Goal: Task Accomplishment & Management: Use online tool/utility

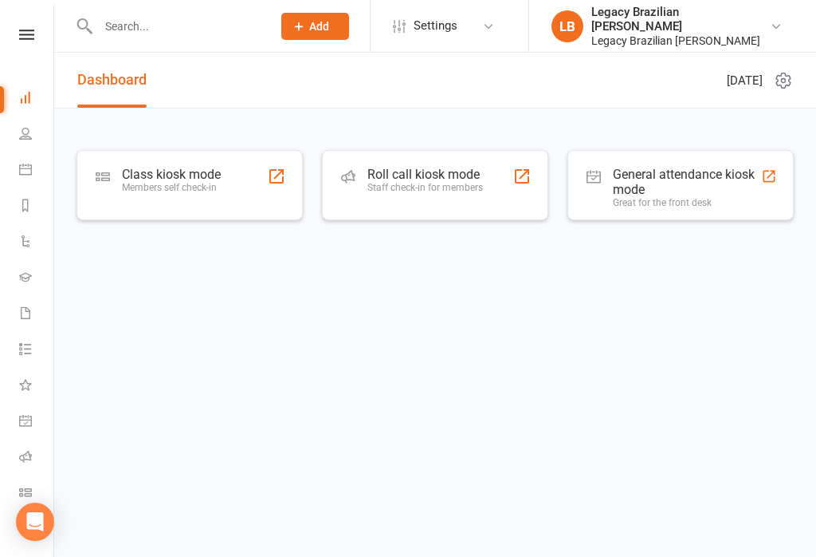
click at [191, 194] on div "Class kiosk mode Members self check-in" at bounding box center [171, 187] width 99 height 41
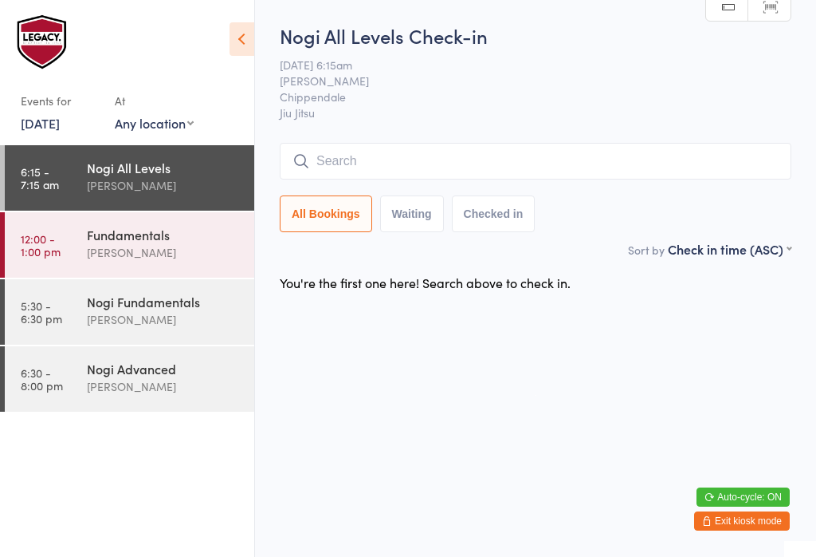
click at [433, 157] on input "search" at bounding box center [536, 161] width 512 height 37
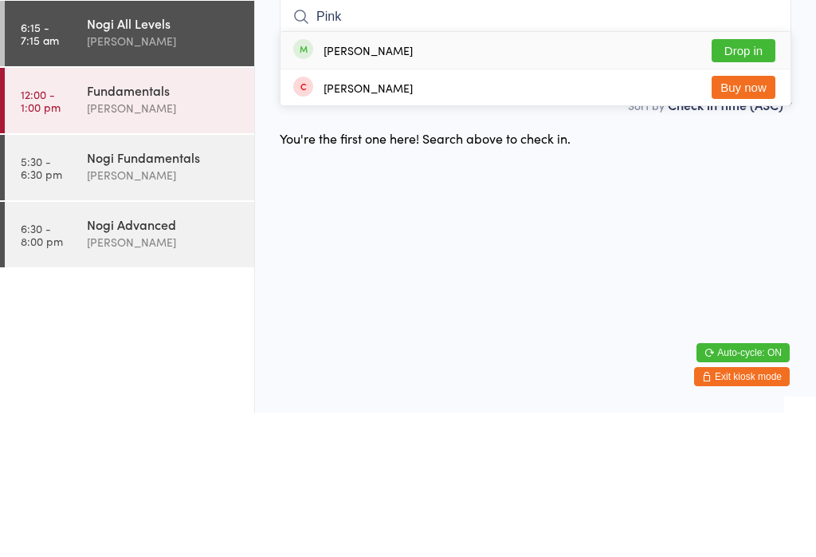
type input "Pink"
click at [764, 183] on button "Drop in" at bounding box center [744, 194] width 64 height 23
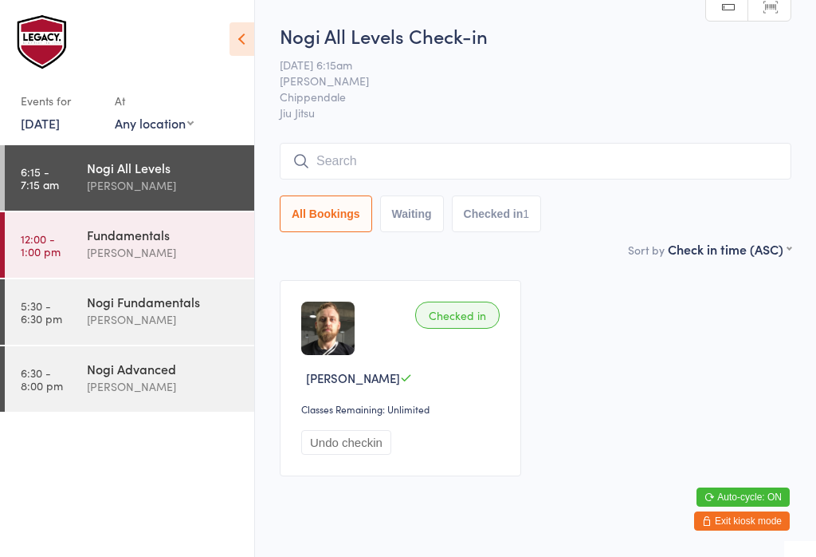
click at [490, 159] on input "search" at bounding box center [536, 161] width 512 height 37
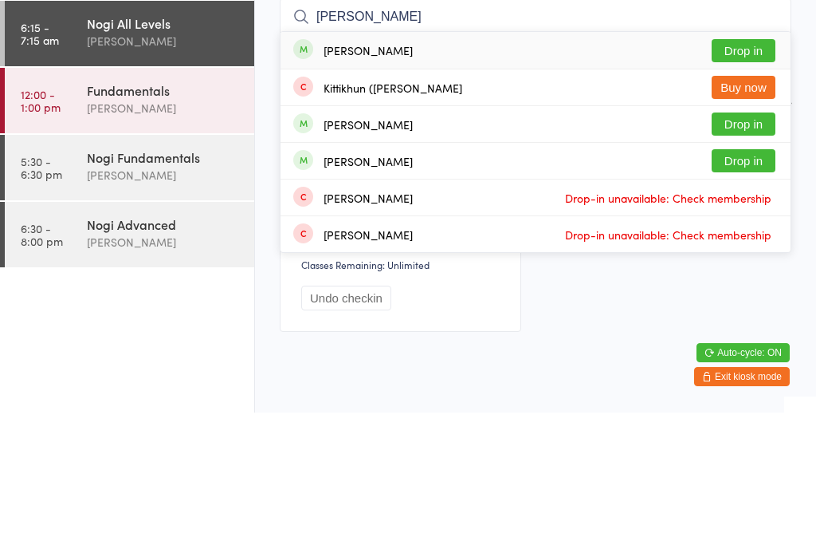
type input "[PERSON_NAME]"
click at [750, 257] on button "Drop in" at bounding box center [744, 268] width 64 height 23
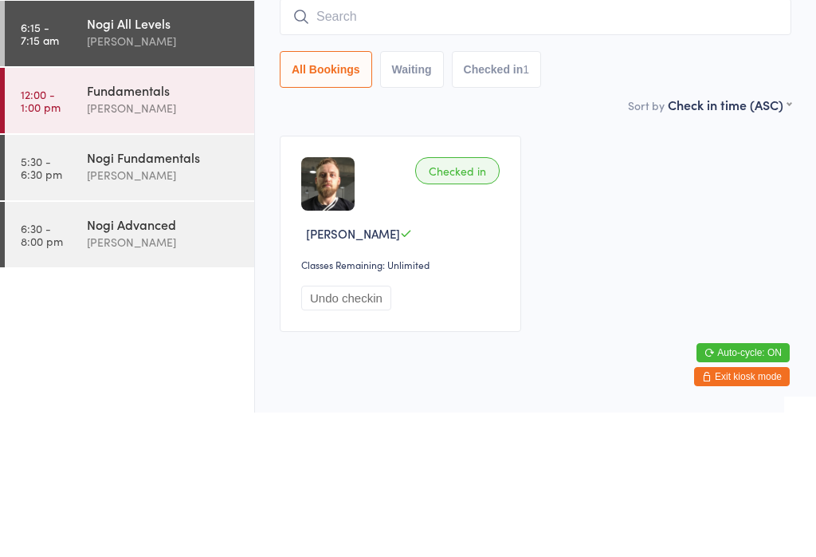
scroll to position [39, 0]
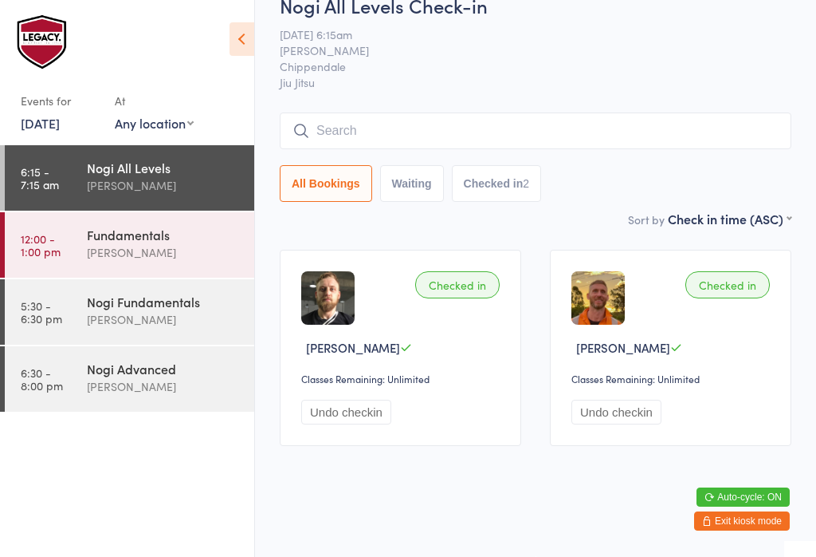
click at [405, 118] on input "search" at bounding box center [536, 130] width 512 height 37
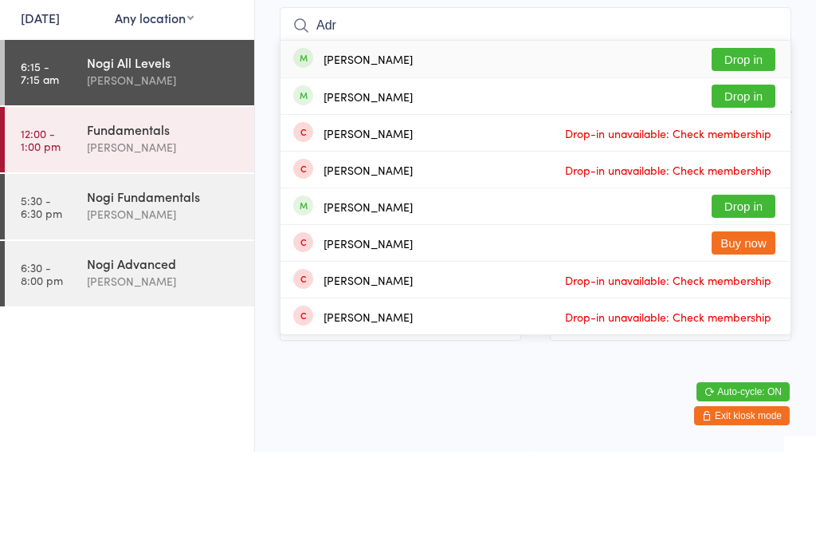
type input "Adr"
click at [757, 190] on button "Drop in" at bounding box center [744, 201] width 64 height 23
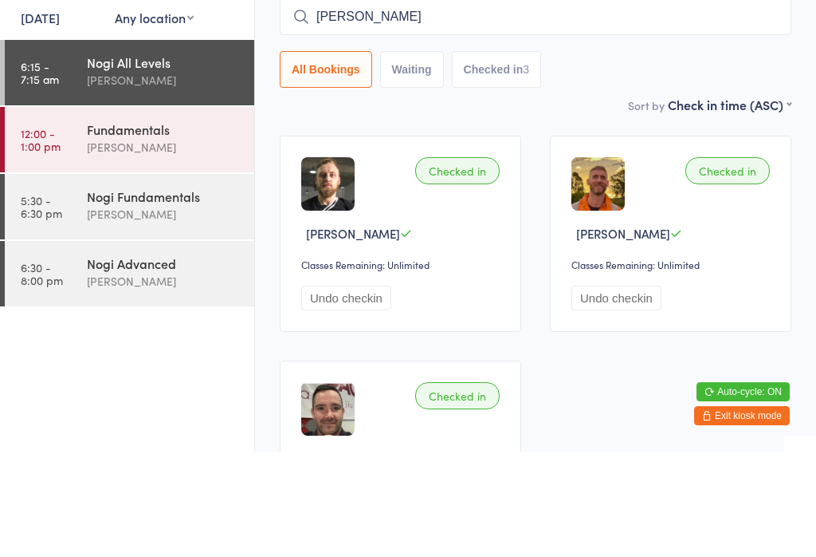
type input "[PERSON_NAME]"
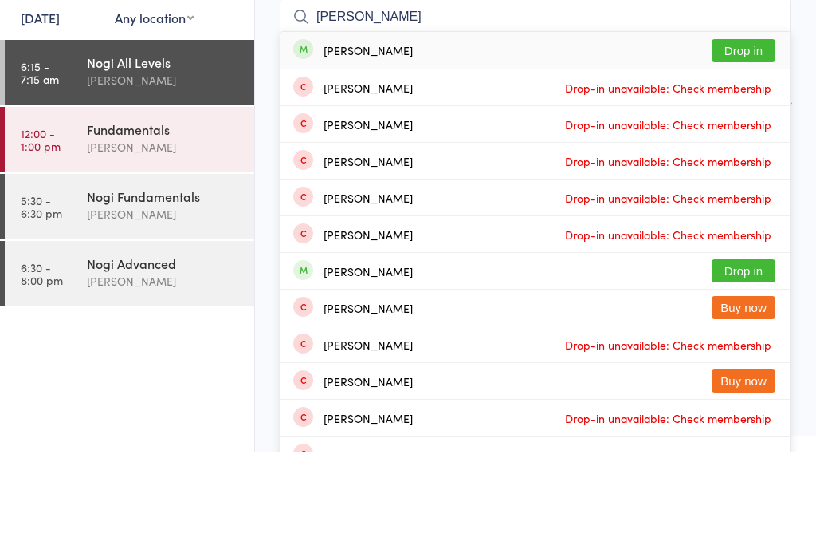
click at [753, 144] on button "Drop in" at bounding box center [744, 155] width 64 height 23
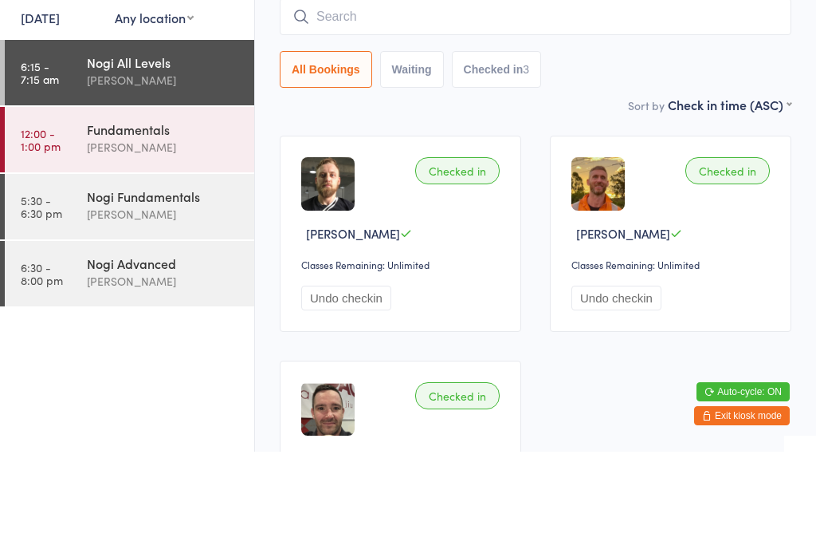
scroll to position [144, 0]
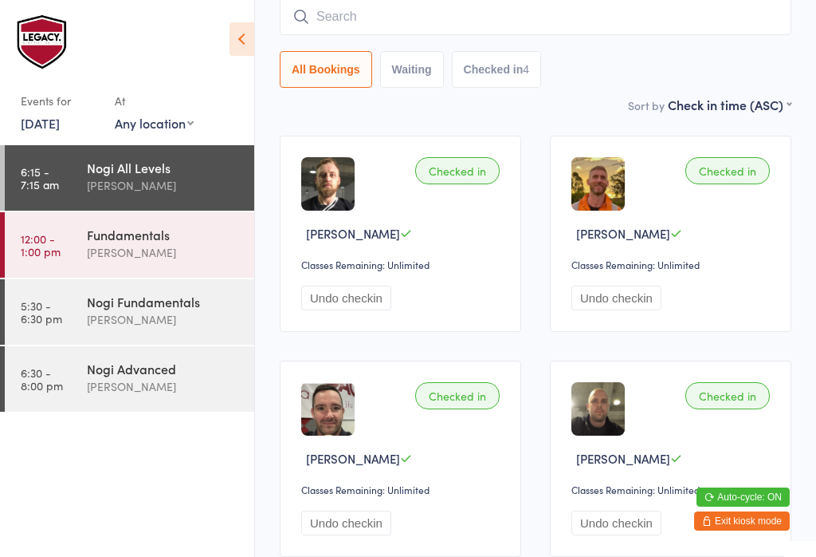
click at [446, 14] on input "search" at bounding box center [536, 16] width 512 height 37
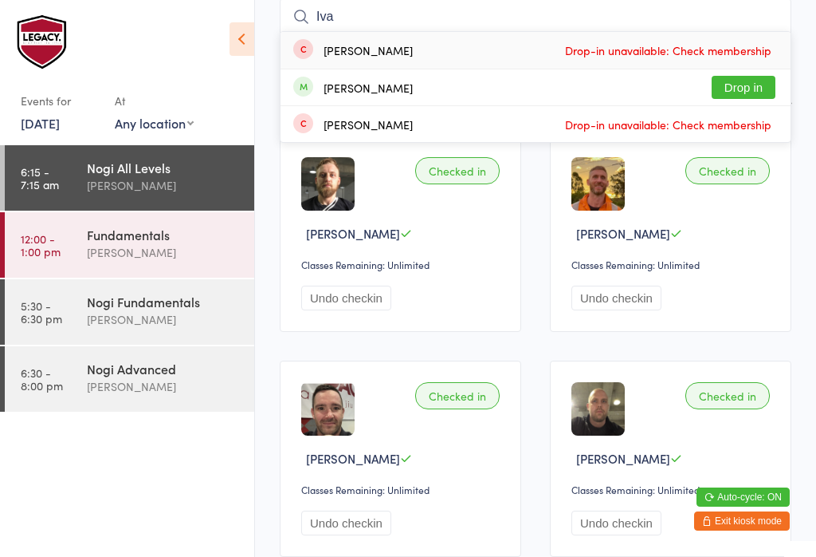
type input "Iva"
click at [749, 89] on button "Drop in" at bounding box center [744, 87] width 64 height 23
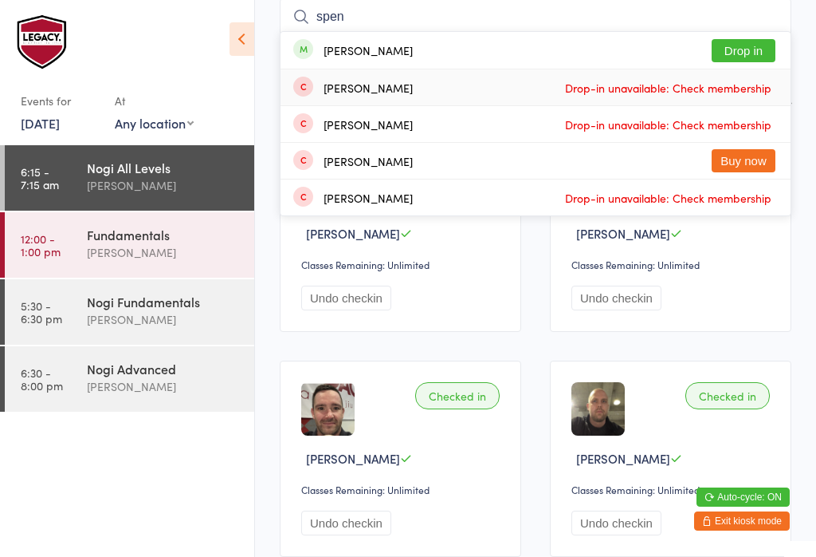
type input "spen"
click at [761, 89] on span "Drop-in unavailable: Check membership" at bounding box center [668, 88] width 214 height 24
